Goal: Information Seeking & Learning: Find specific page/section

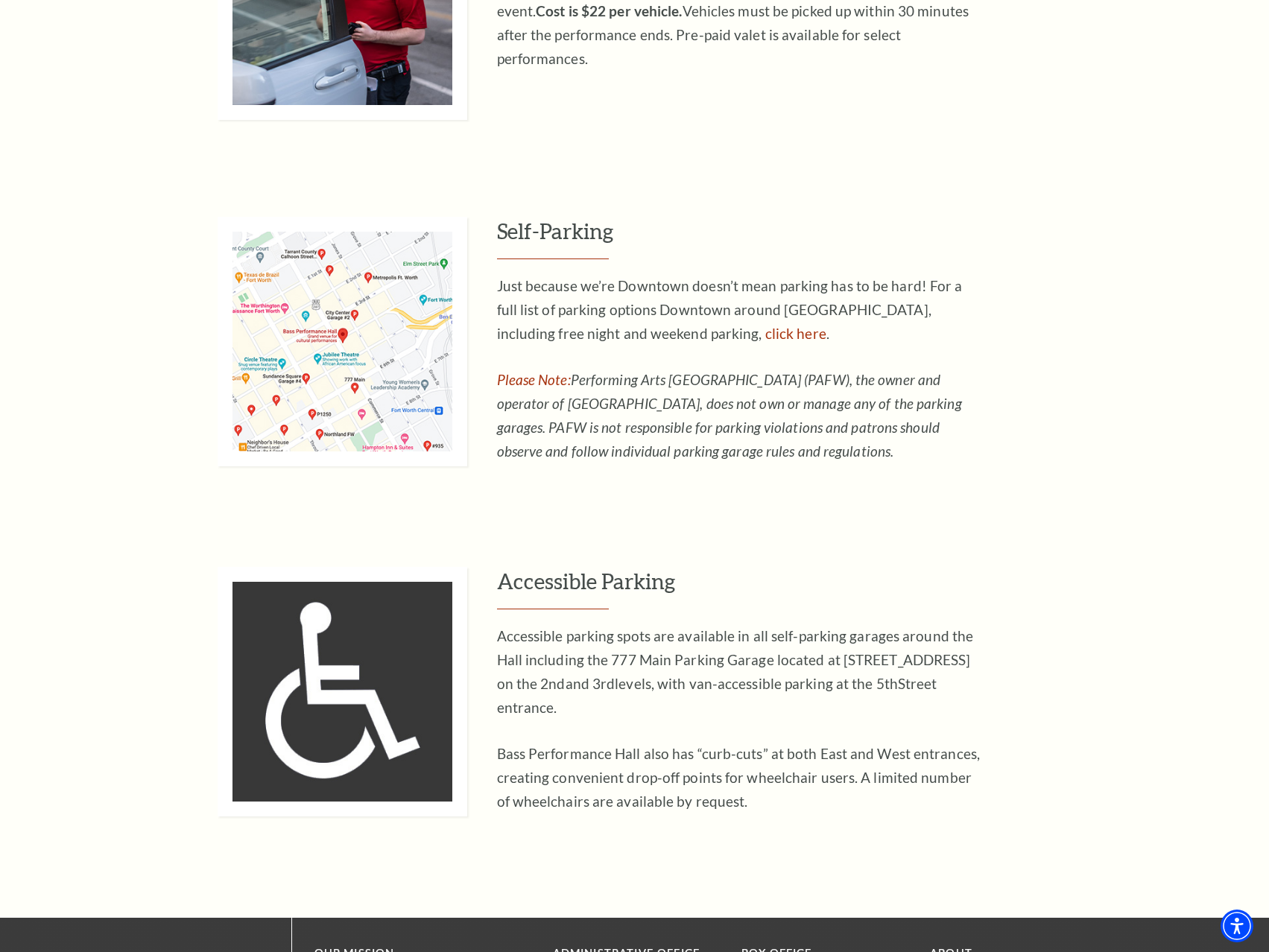
scroll to position [894, 0]
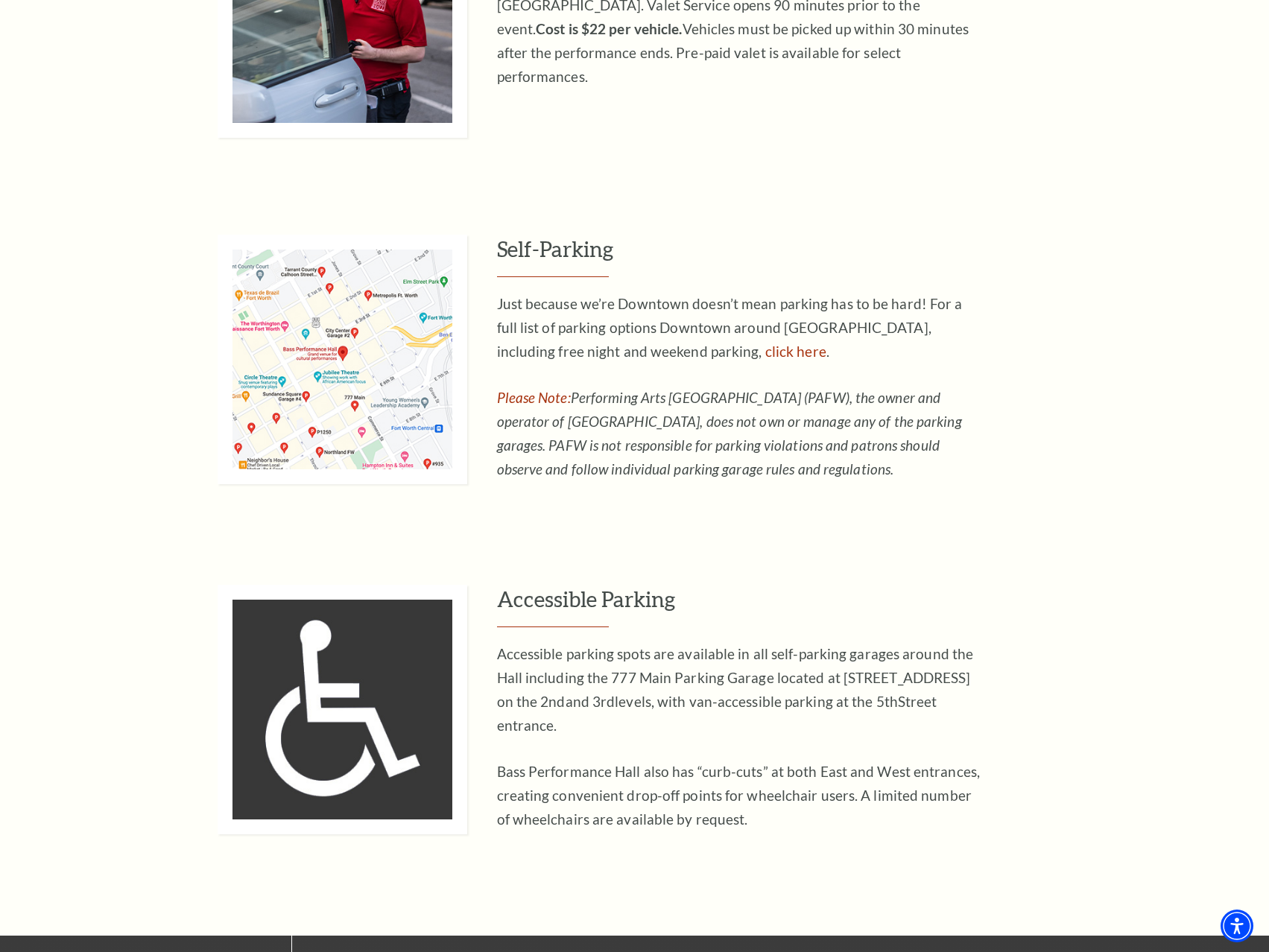
click at [306, 358] on img at bounding box center [342, 360] width 250 height 250
click at [765, 350] on link "click here" at bounding box center [796, 351] width 61 height 17
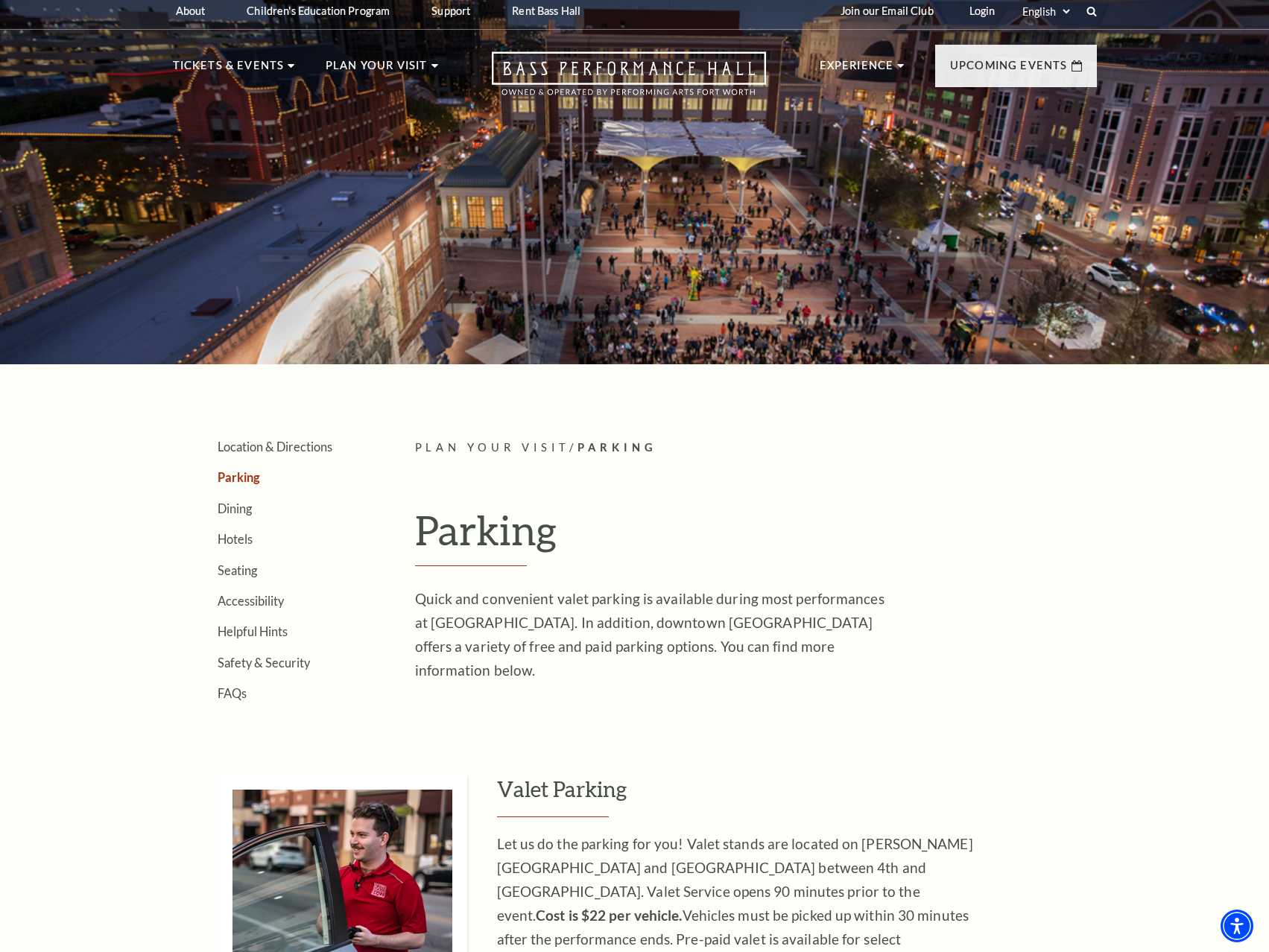
scroll to position [0, 0]
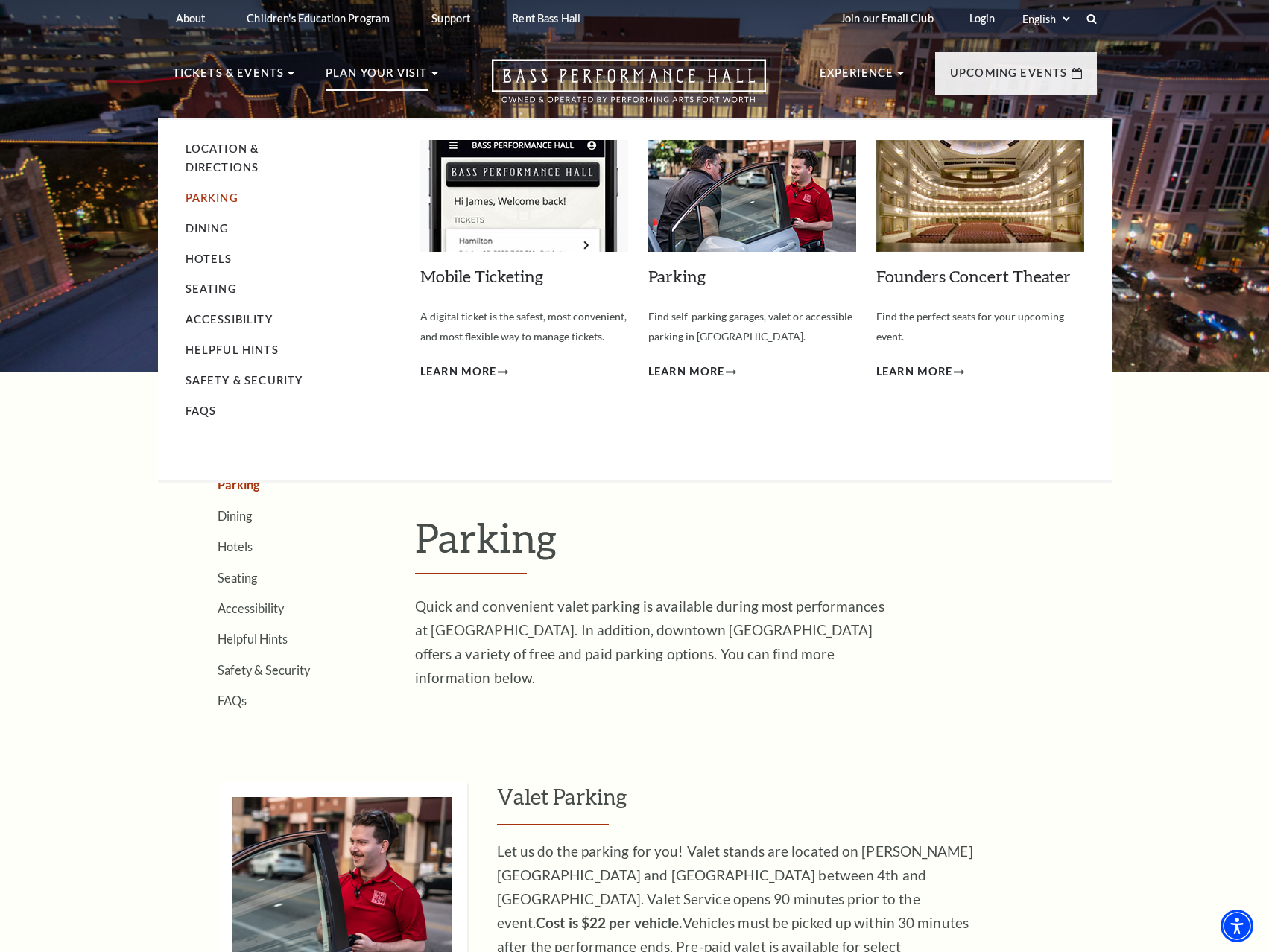
click at [222, 196] on link "Parking" at bounding box center [211, 197] width 53 height 13
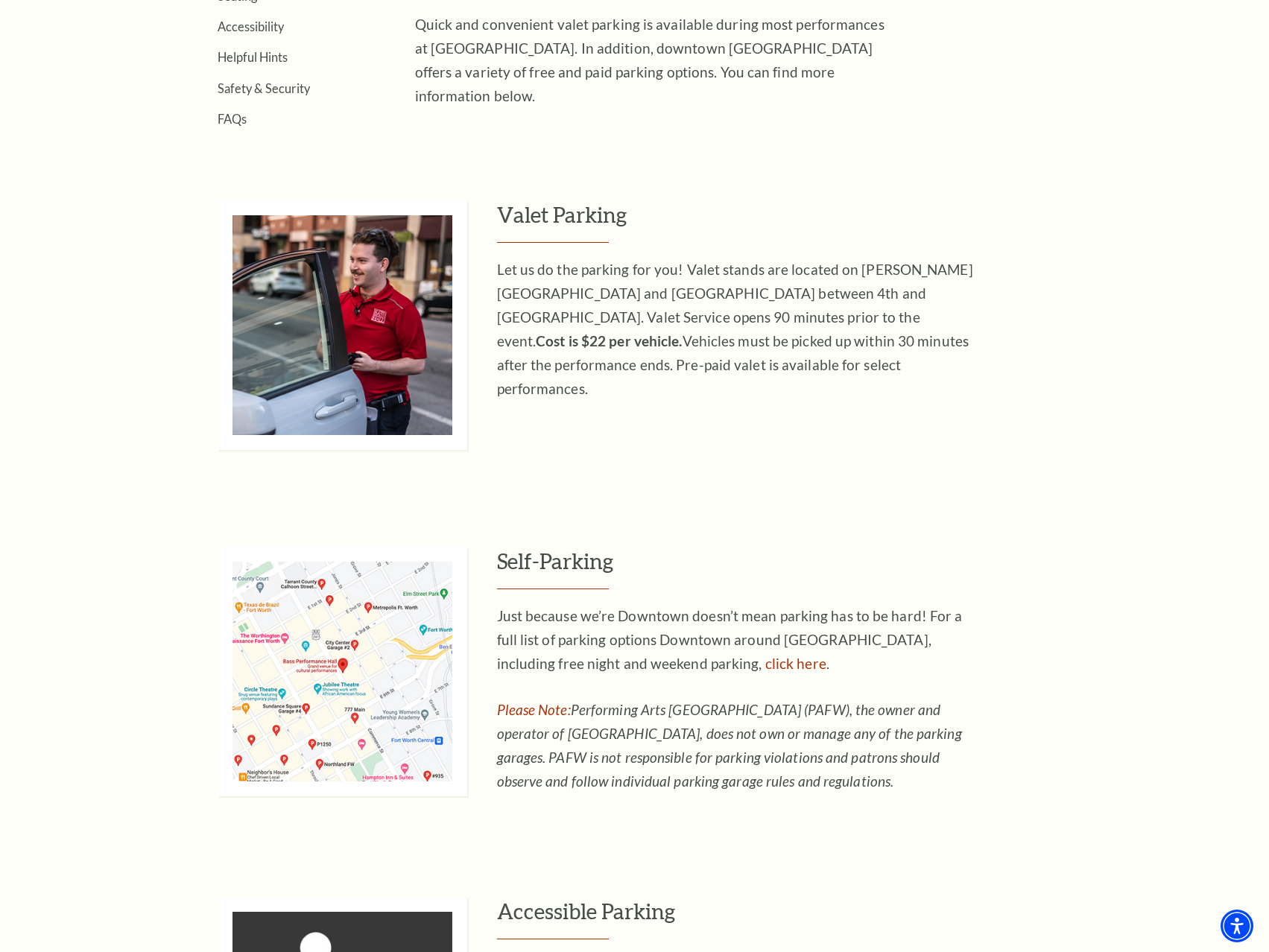
scroll to position [820, 0]
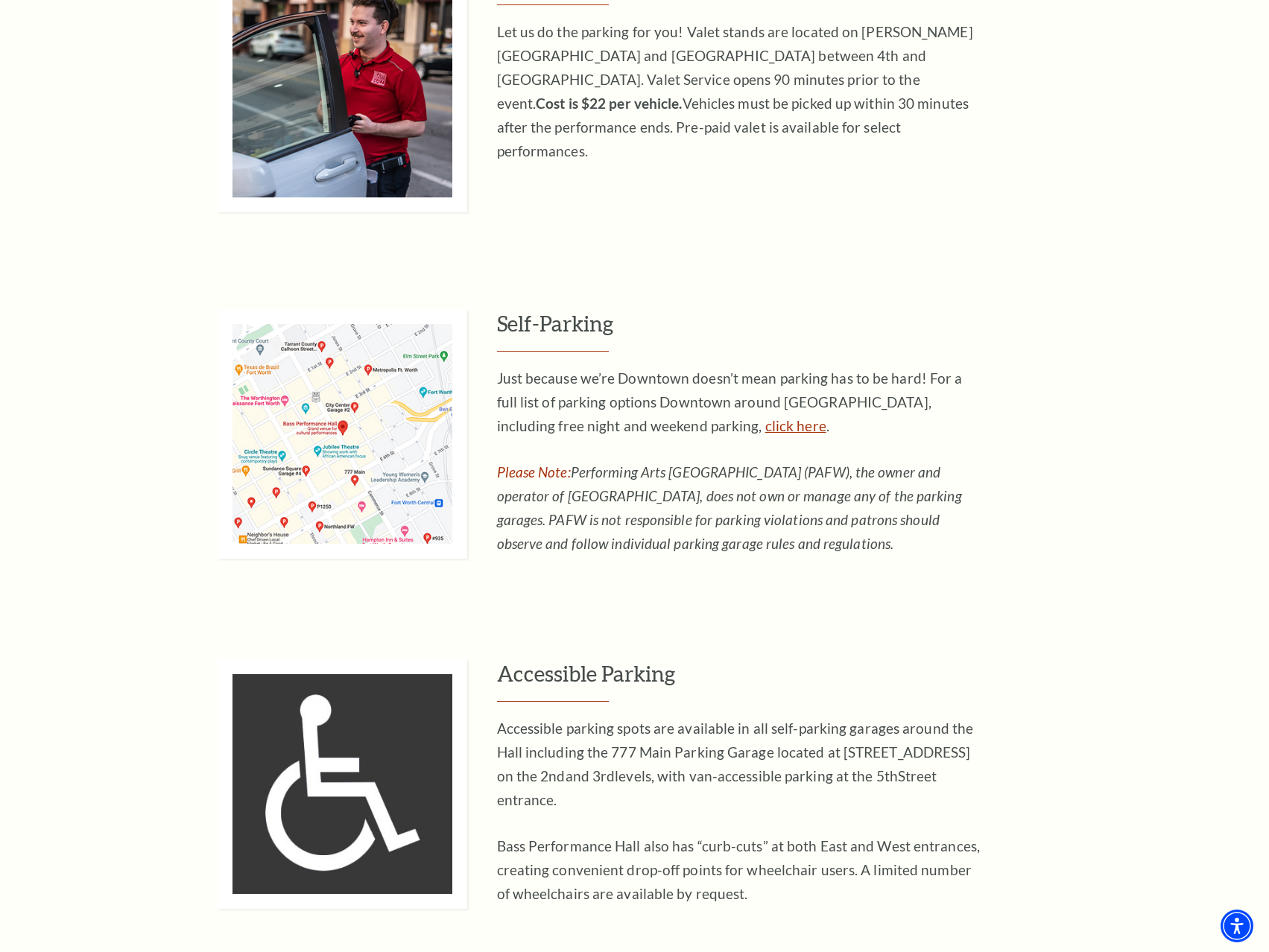
click at [765, 427] on link "click here" at bounding box center [796, 426] width 61 height 17
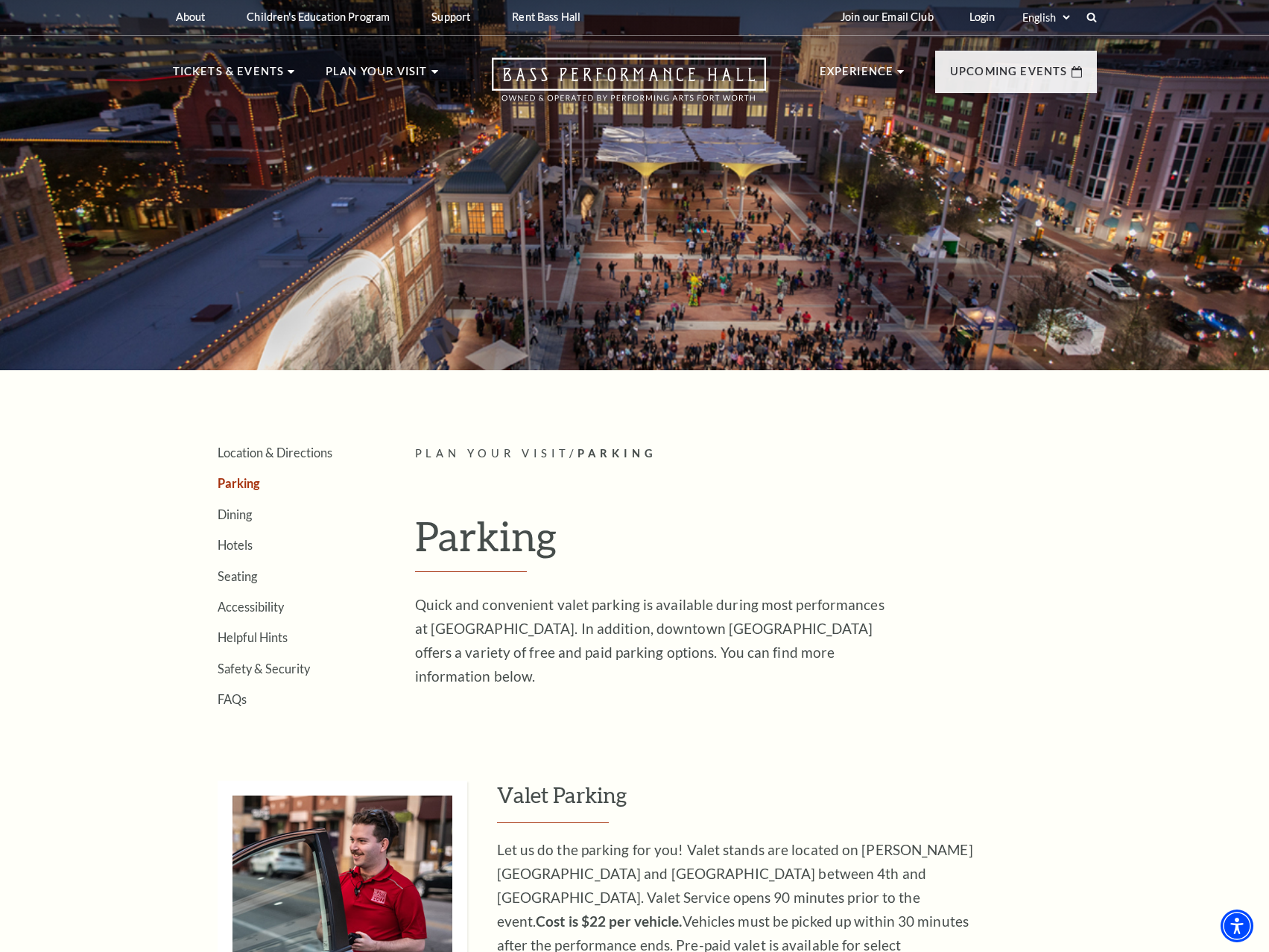
scroll to position [0, 0]
